Goal: Task Accomplishment & Management: Manage account settings

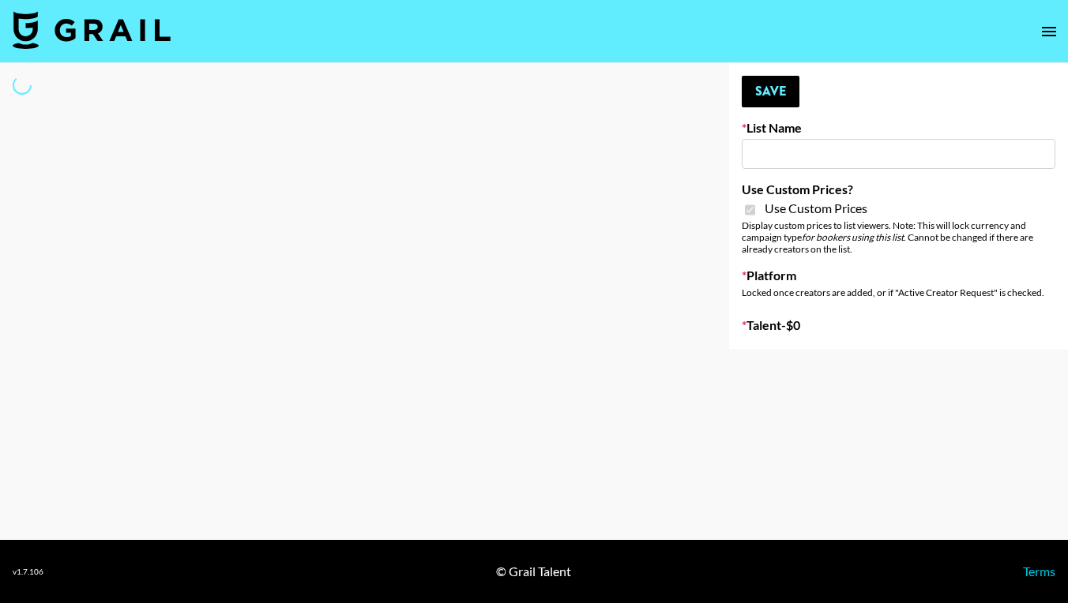
type input "HaruHaru Wonder 15/10"
checkbox input "true"
select select "Brand"
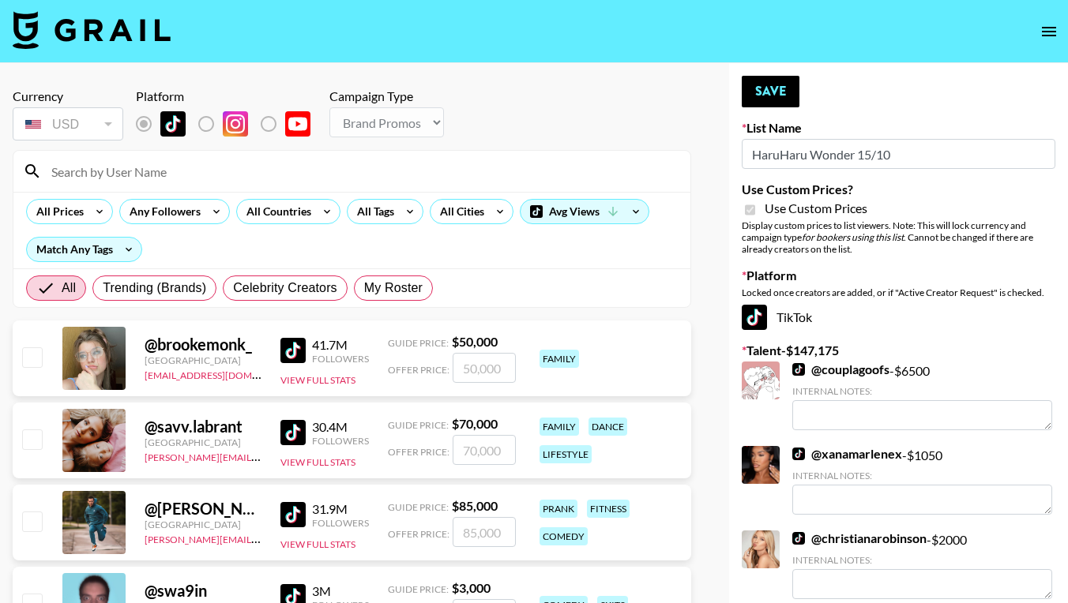
click at [91, 178] on input at bounding box center [361, 171] width 639 height 25
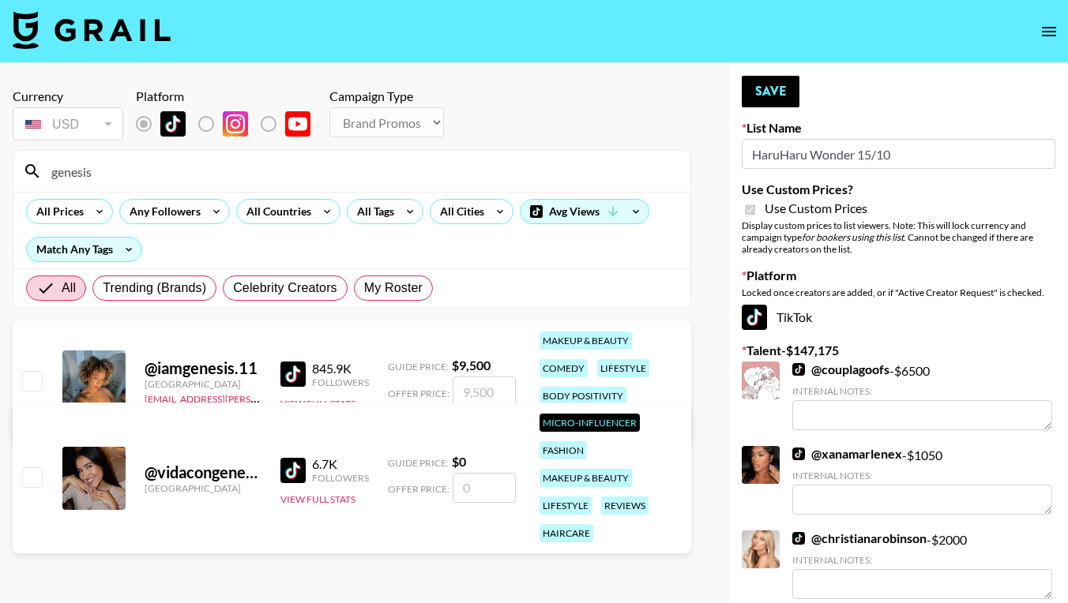
type input "genesis"
click at [38, 374] on input "checkbox" at bounding box center [31, 380] width 19 height 19
checkbox input "true"
type input "9500"
click at [778, 101] on button "Save" at bounding box center [771, 92] width 58 height 32
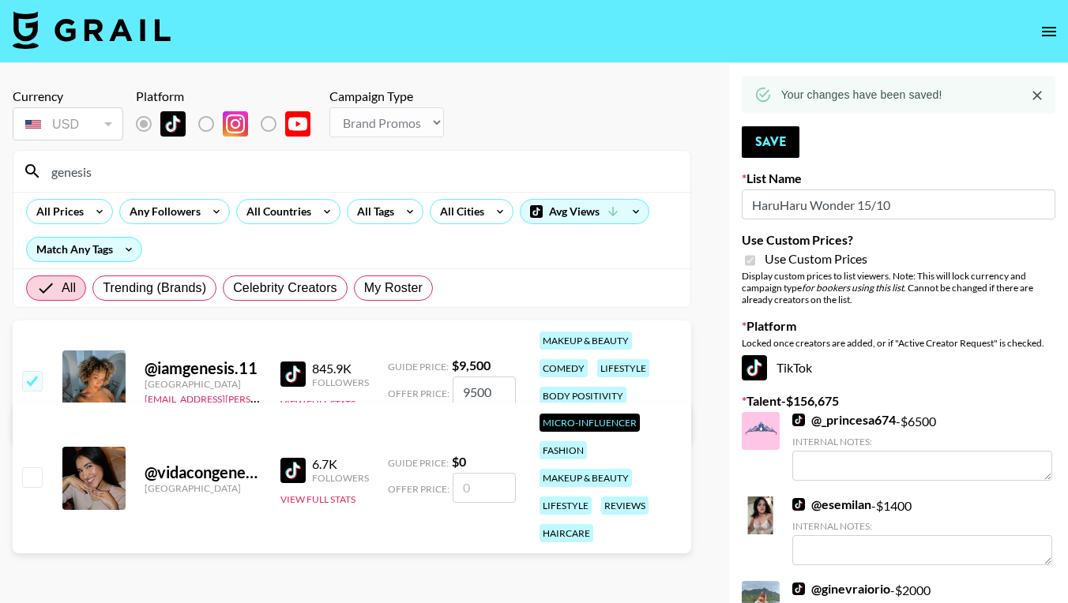
click at [95, 175] on input "genesis" at bounding box center [361, 171] width 639 height 25
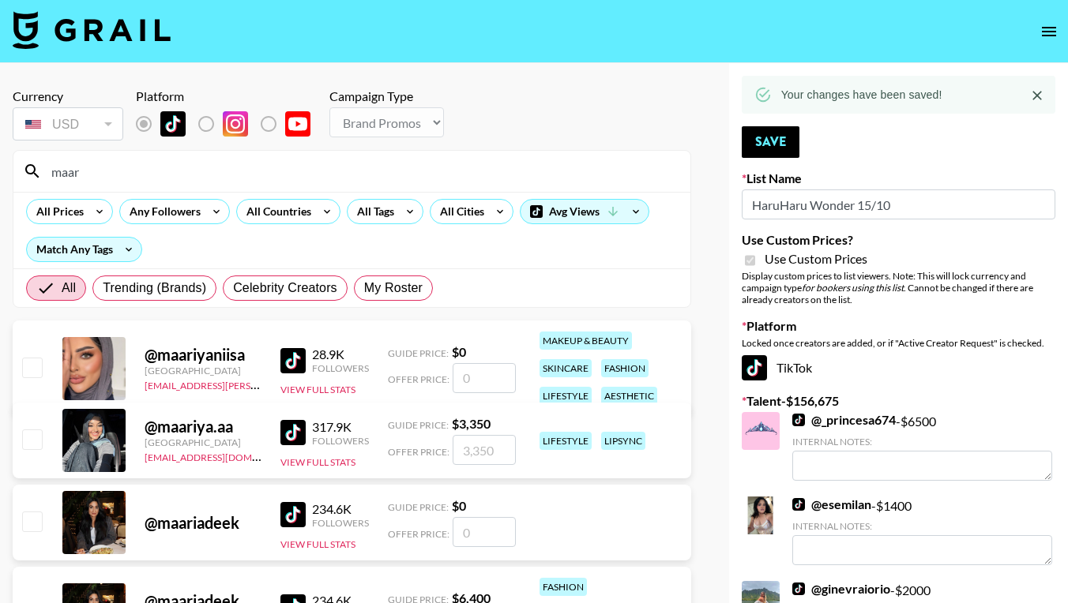
type input "maar"
click at [484, 371] on input "number" at bounding box center [484, 378] width 63 height 30
checkbox input "true"
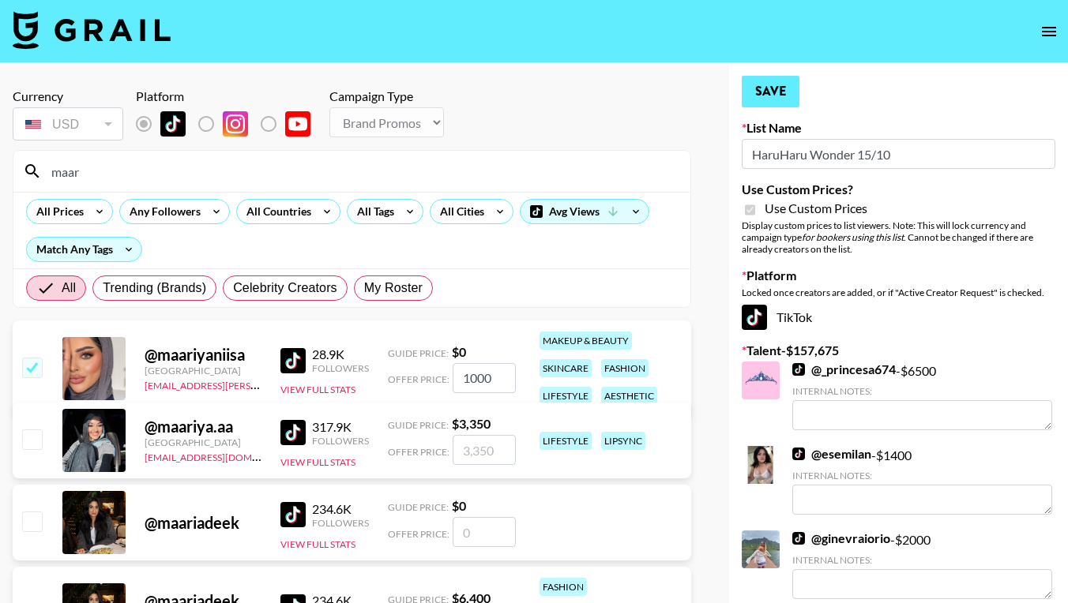
type input "1000"
click at [768, 94] on button "Save" at bounding box center [771, 92] width 58 height 32
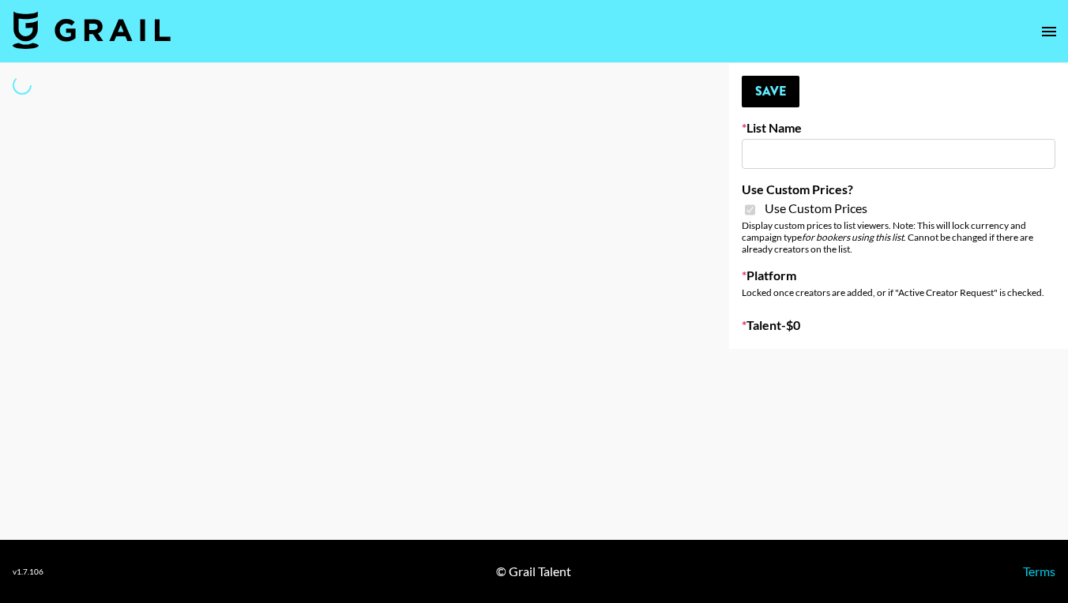
type input "Walmart Fashion"
checkbox input "true"
select select "Brand"
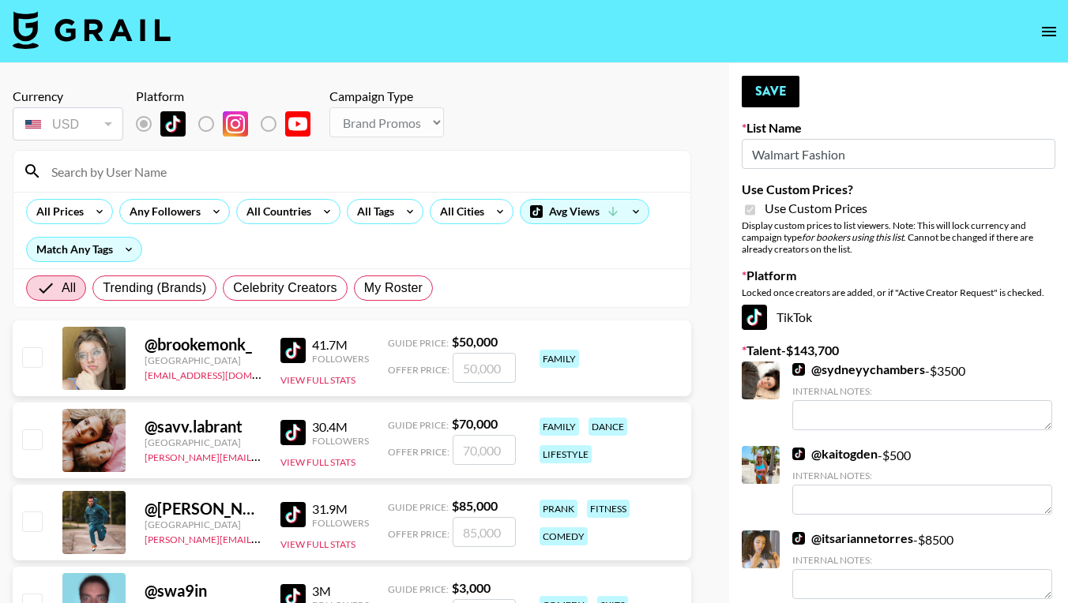
click at [85, 177] on input at bounding box center [361, 171] width 639 height 25
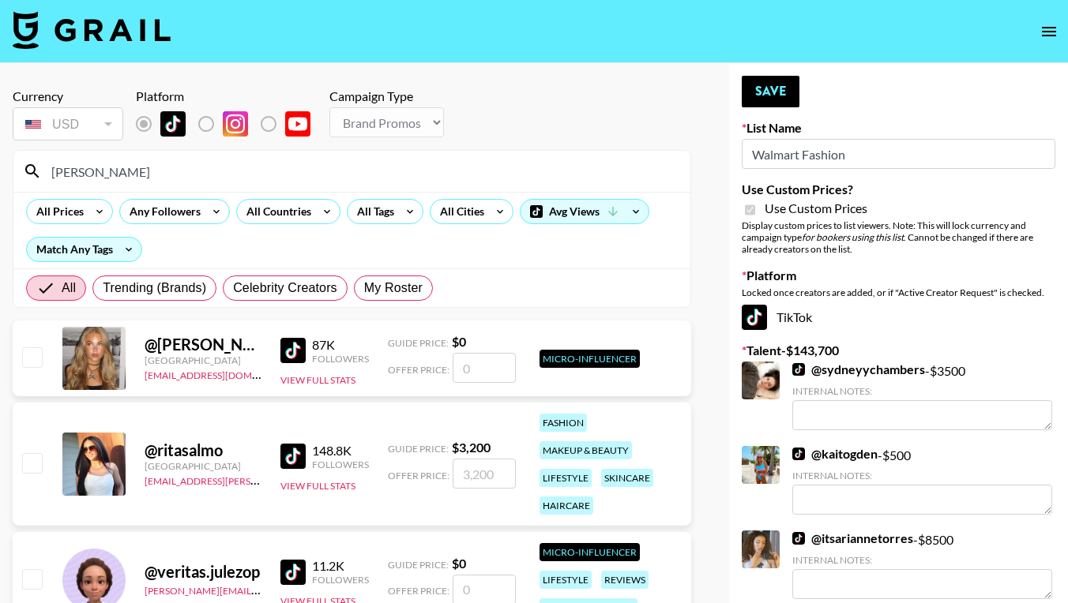
type input "rita"
click at [30, 467] on input "checkbox" at bounding box center [31, 462] width 19 height 19
checkbox input "true"
type input "3200"
click at [763, 88] on button "Save" at bounding box center [771, 92] width 58 height 32
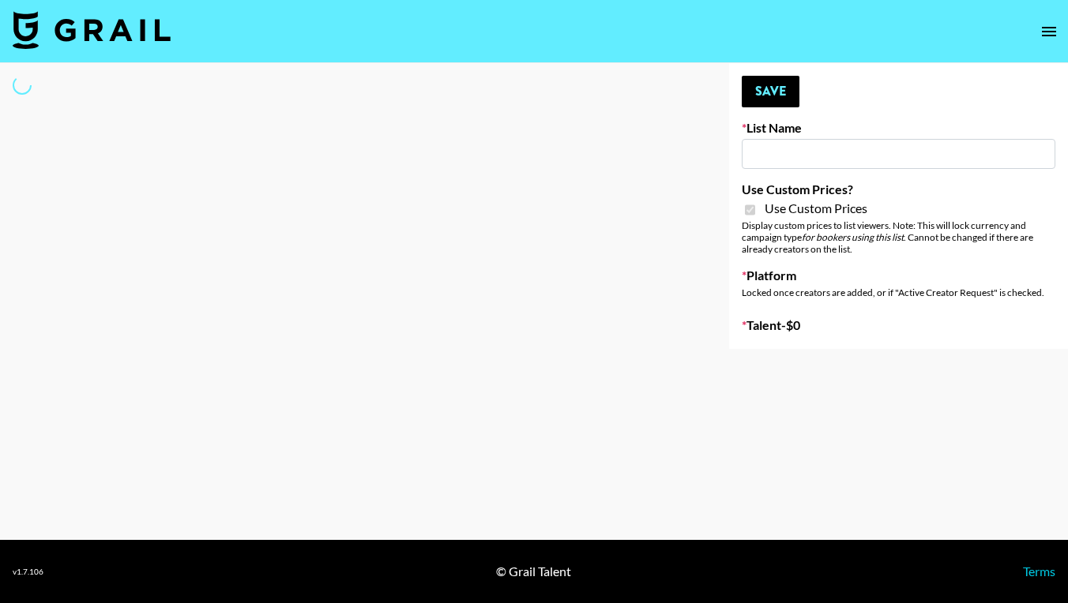
type input "HaruHaru Wonder 15/10"
checkbox input "true"
select select "Brand"
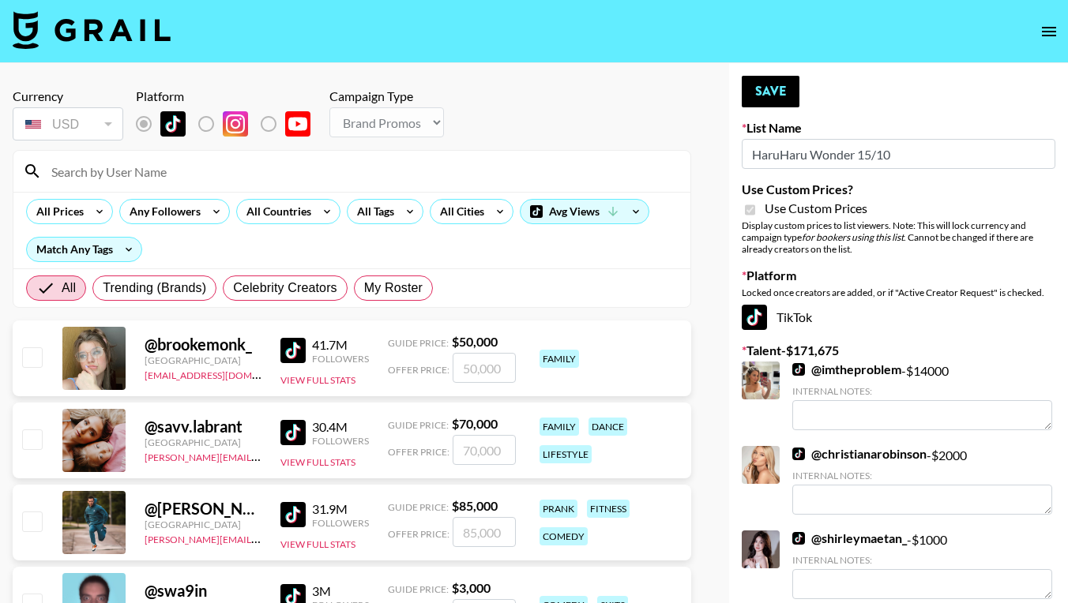
click at [748, 384] on div at bounding box center [761, 381] width 38 height 38
click at [829, 370] on link "@ imtheproblem" at bounding box center [846, 370] width 109 height 16
